Goal: Contribute content: Add original content to the website for others to see

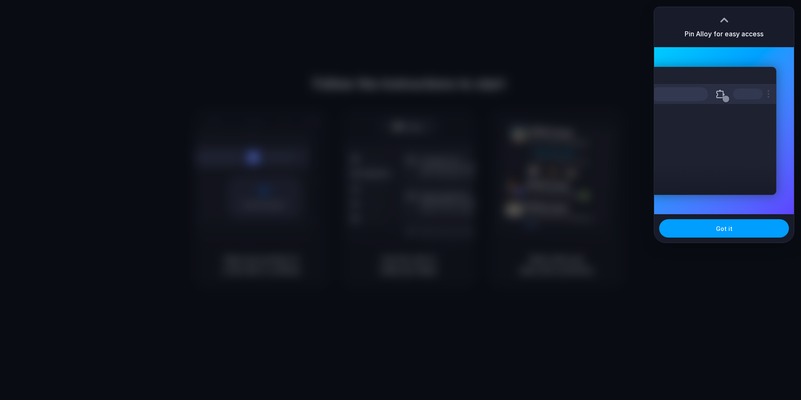
click at [730, 232] on span "Got it" at bounding box center [724, 228] width 17 height 9
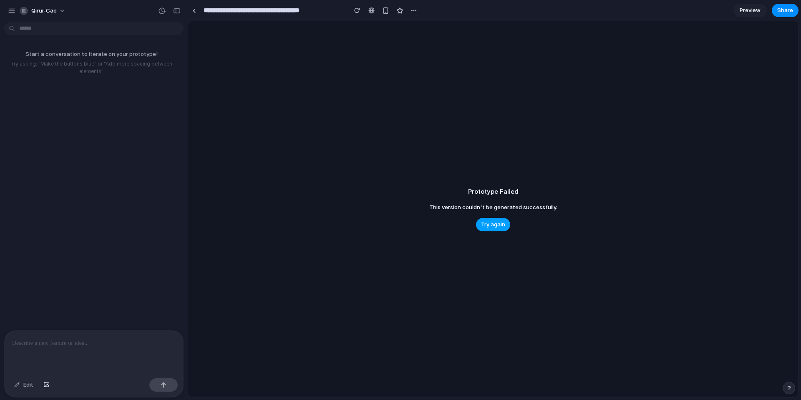
click at [489, 222] on span "Try again" at bounding box center [493, 224] width 24 height 8
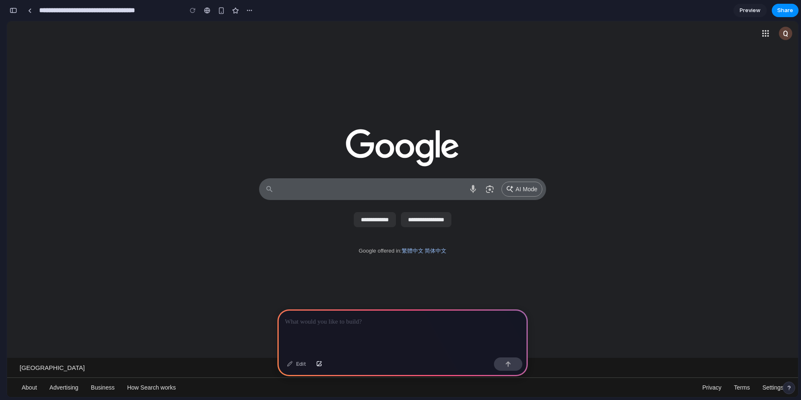
click at [422, 331] on div at bounding box center [402, 331] width 250 height 45
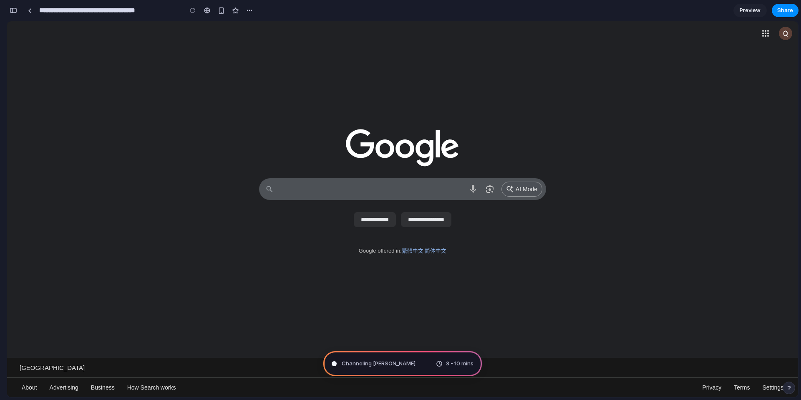
click at [354, 367] on span "Channeling [PERSON_NAME]" at bounding box center [379, 363] width 74 height 8
click at [389, 363] on span "Channeling [PERSON_NAME] .." at bounding box center [380, 363] width 76 height 8
click at [437, 366] on div "3 - 10 mins" at bounding box center [455, 363] width 38 height 8
click at [353, 368] on div "Channeling [PERSON_NAME] . 3 - 10 mins" at bounding box center [402, 363] width 159 height 25
click at [344, 365] on span "Channeling [PERSON_NAME] ." at bounding box center [379, 363] width 75 height 8
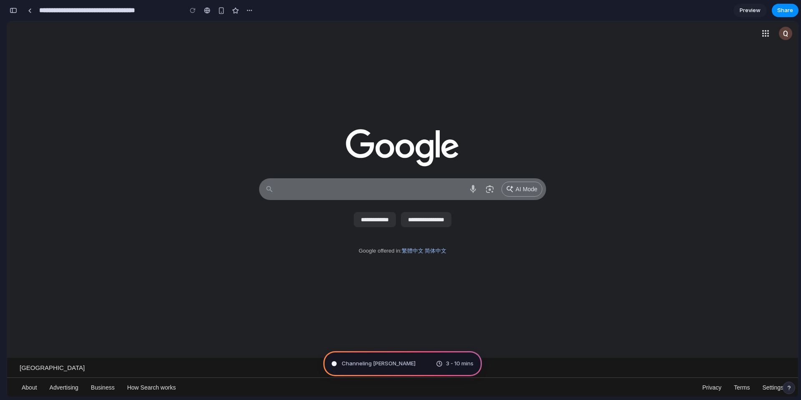
drag, startPoint x: 294, startPoint y: 193, endPoint x: 285, endPoint y: 187, distance: 10.7
click at [292, 192] on textarea "Search" at bounding box center [371, 189] width 184 height 21
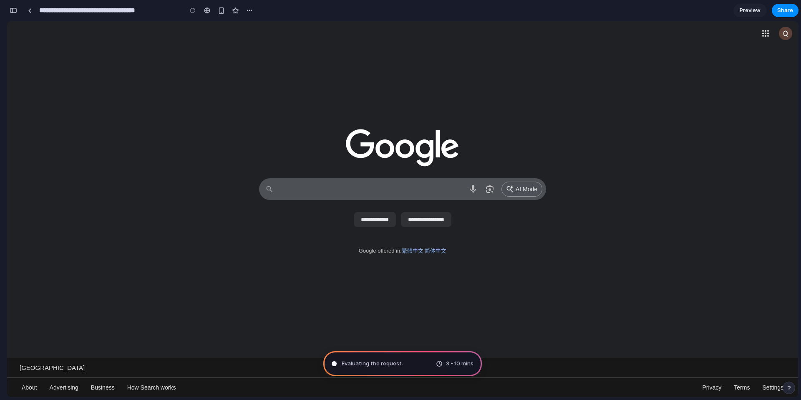
click at [381, 369] on div "Evaluating the request . 3 - 10 mins" at bounding box center [402, 363] width 159 height 25
click at [7, 21] on link "Gmail" at bounding box center [7, 21] width 0 height 0
type input "**********"
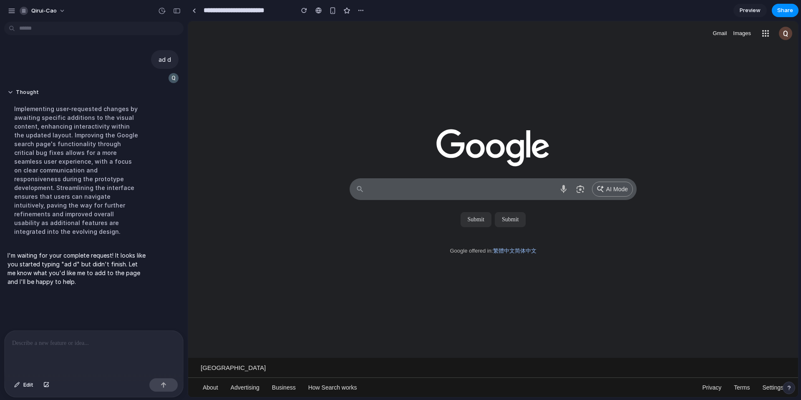
click at [76, 345] on div at bounding box center [94, 352] width 179 height 44
